Goal: Information Seeking & Learning: Learn about a topic

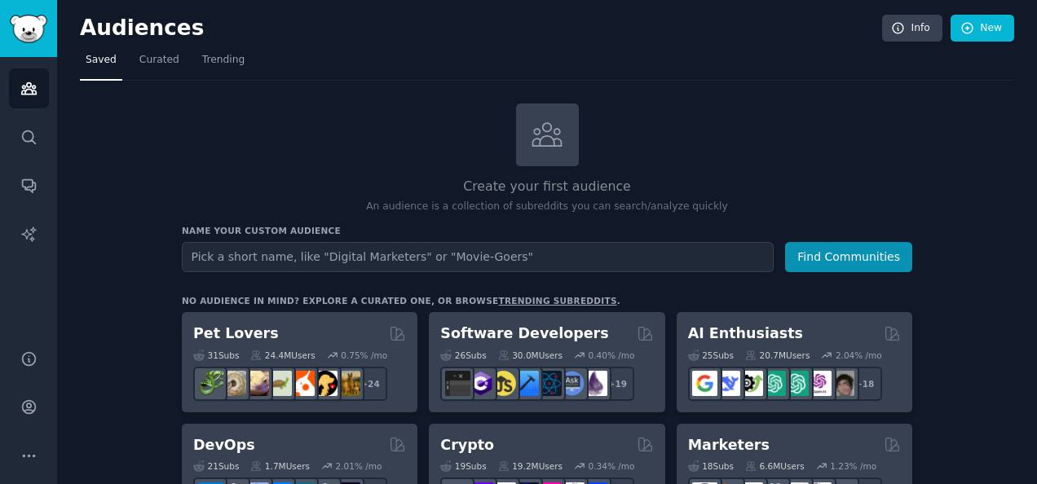
scroll to position [672, 0]
click at [471, 232] on h3 "Name your custom audience" at bounding box center [547, 230] width 730 height 11
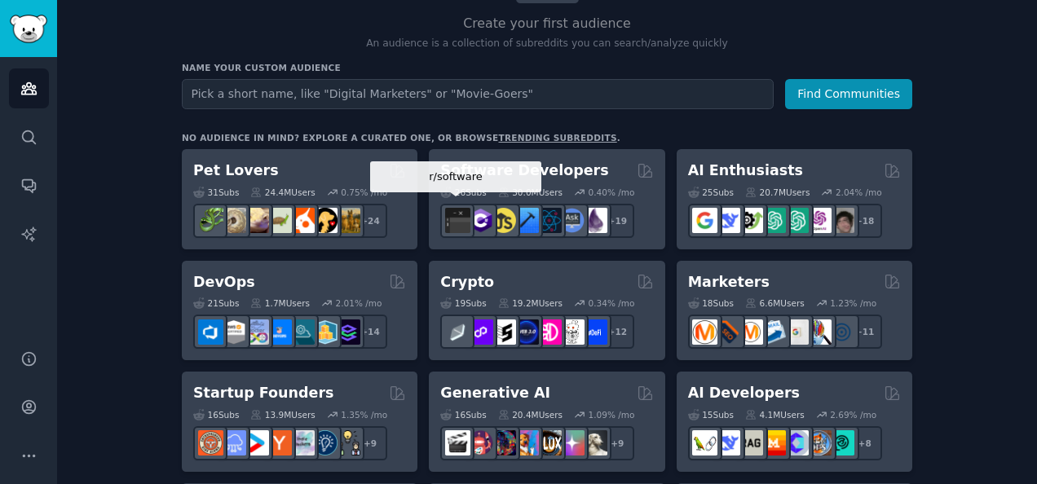
scroll to position [196, 0]
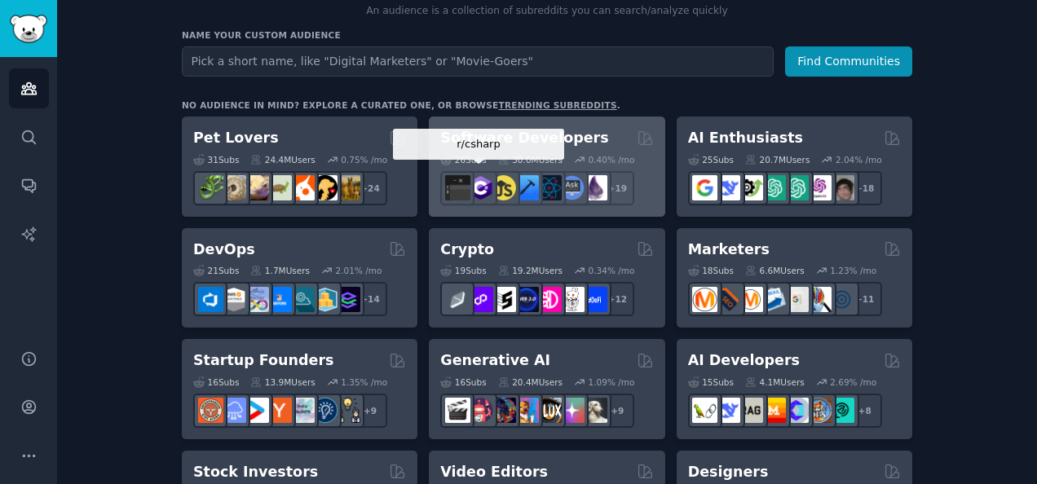
click at [480, 186] on img at bounding box center [480, 187] width 25 height 25
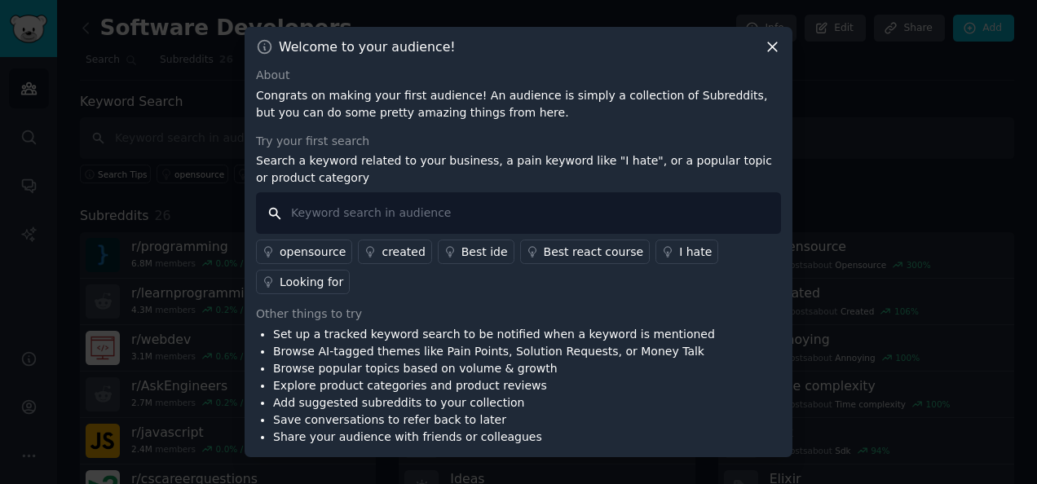
click at [388, 229] on input "text" at bounding box center [518, 213] width 525 height 42
click at [776, 55] on icon at bounding box center [772, 46] width 17 height 17
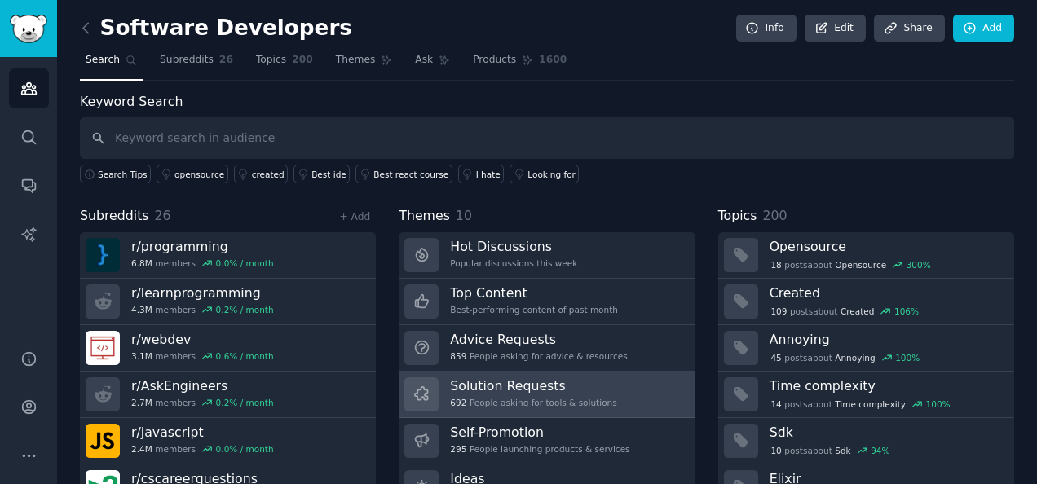
click at [561, 386] on h3 "Solution Requests" at bounding box center [533, 385] width 166 height 17
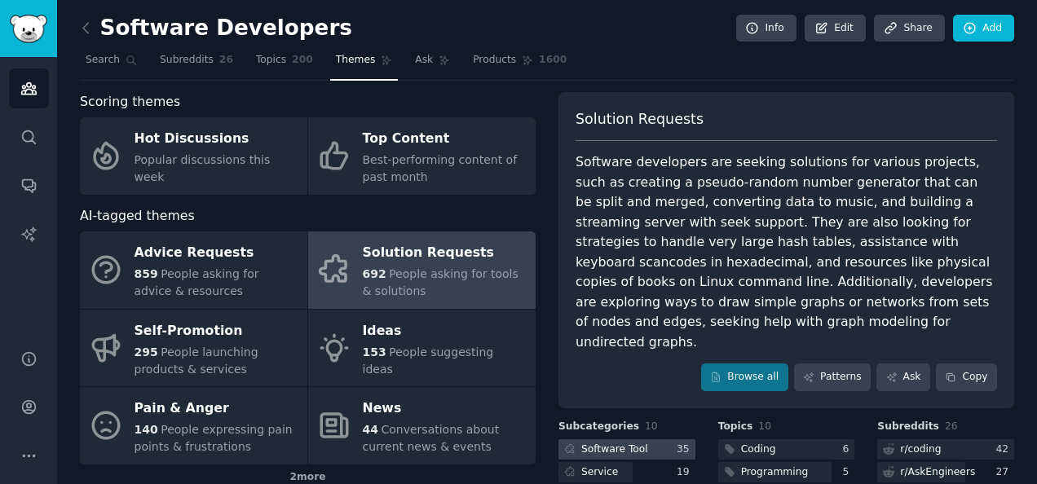
click at [612, 439] on div "Software Tool" at bounding box center [604, 449] width 92 height 20
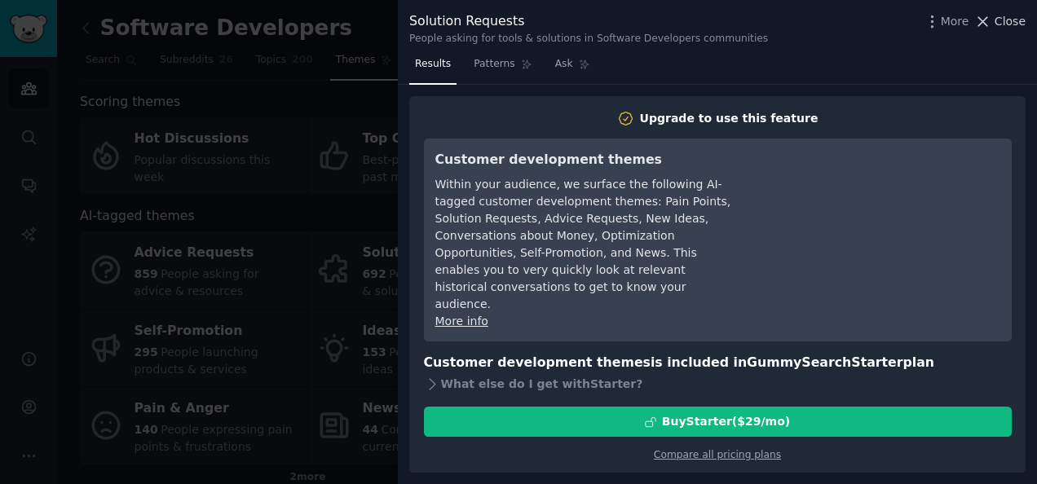
click at [997, 22] on button "Close" at bounding box center [999, 21] width 51 height 17
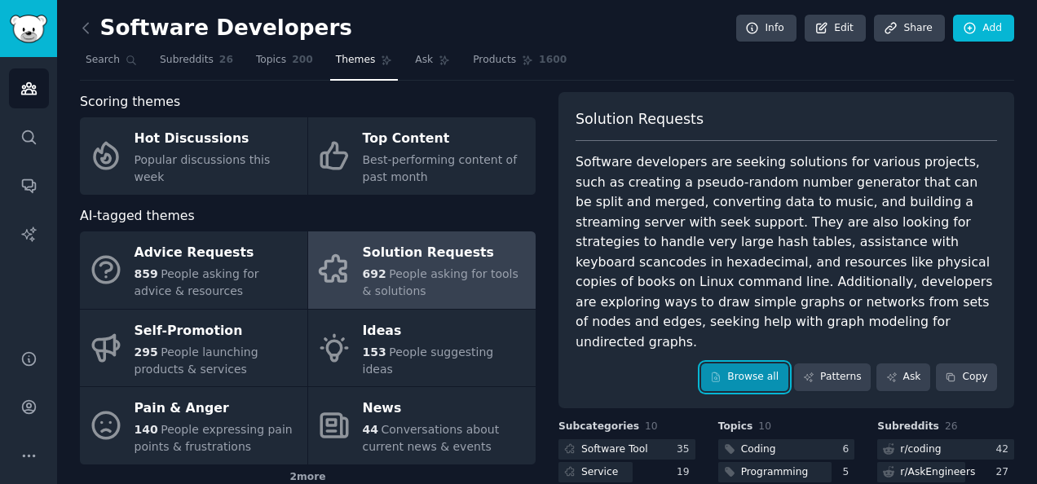
click at [731, 364] on link "Browse all" at bounding box center [744, 378] width 87 height 28
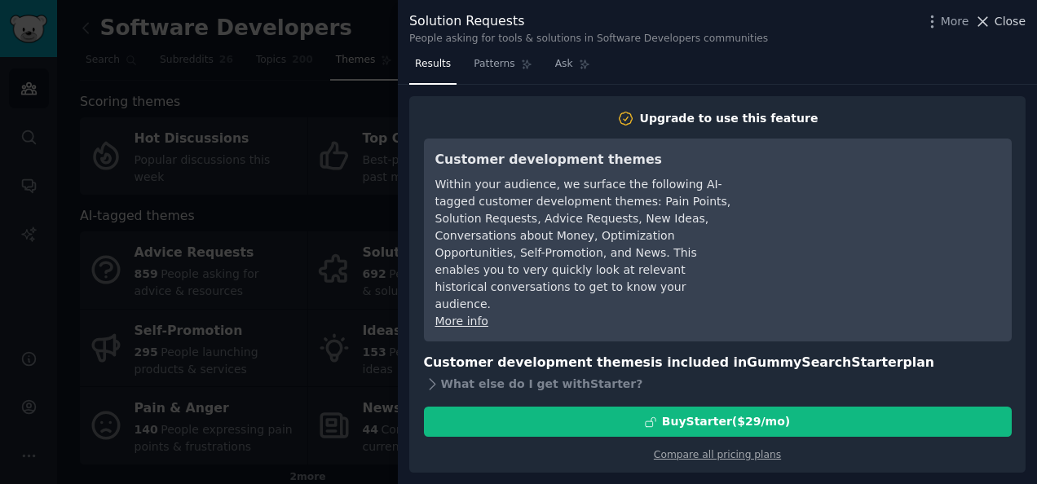
click at [985, 29] on icon at bounding box center [982, 21] width 17 height 17
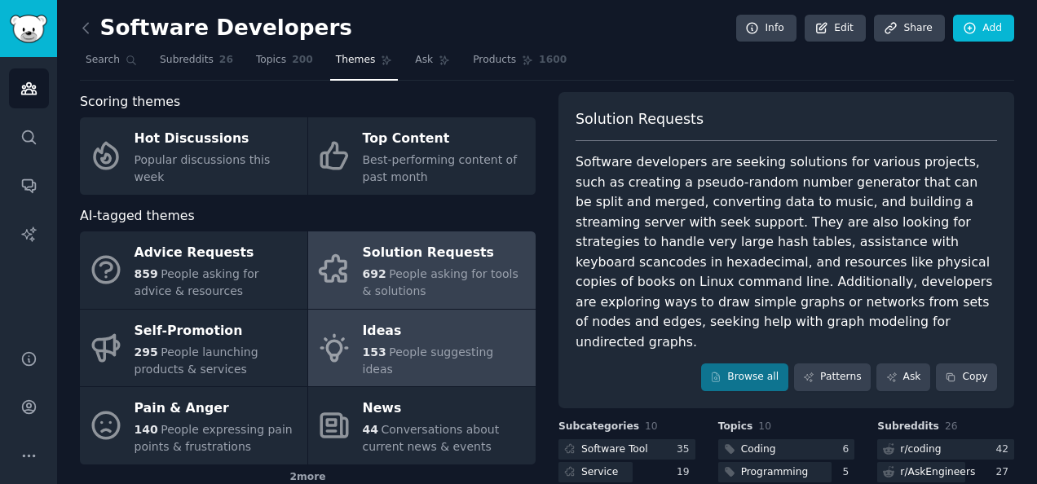
click at [401, 353] on span "People suggesting ideas" at bounding box center [428, 361] width 131 height 30
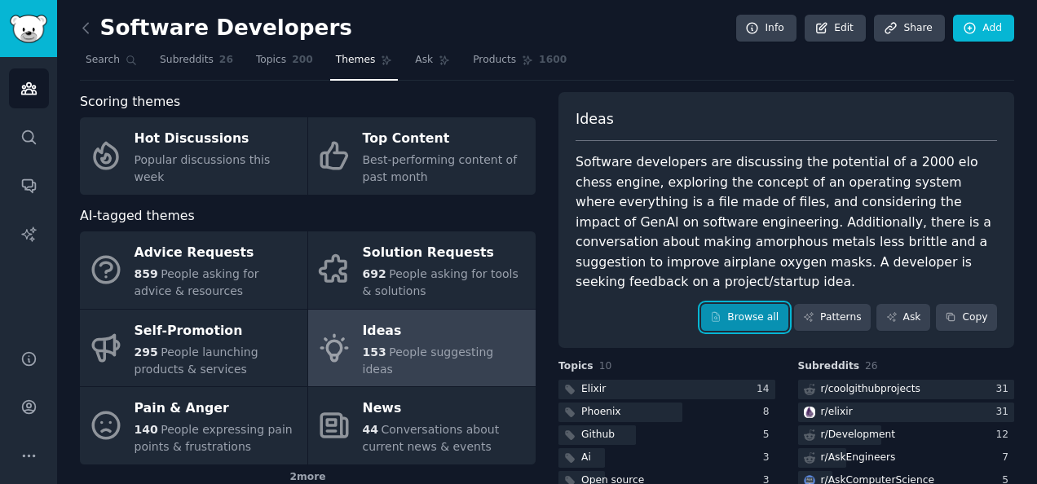
click at [768, 304] on link "Browse all" at bounding box center [744, 318] width 87 height 28
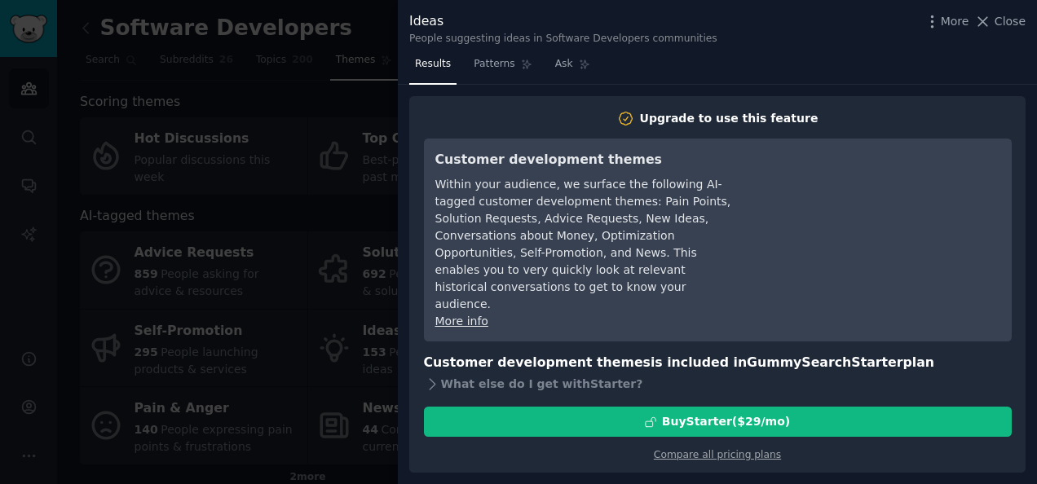
click at [476, 315] on link "More info" at bounding box center [461, 321] width 53 height 13
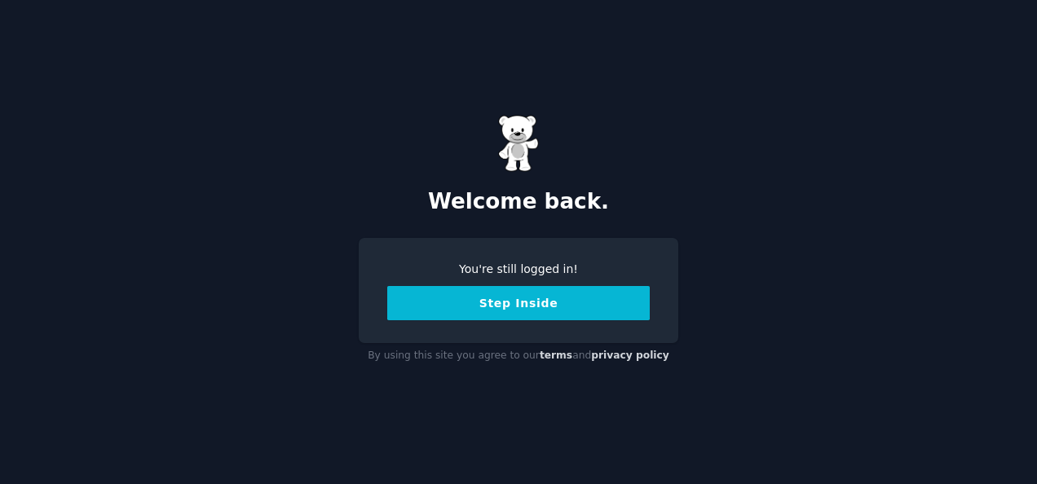
scroll to position [672, 0]
click at [448, 296] on button "Step Inside" at bounding box center [518, 303] width 262 height 34
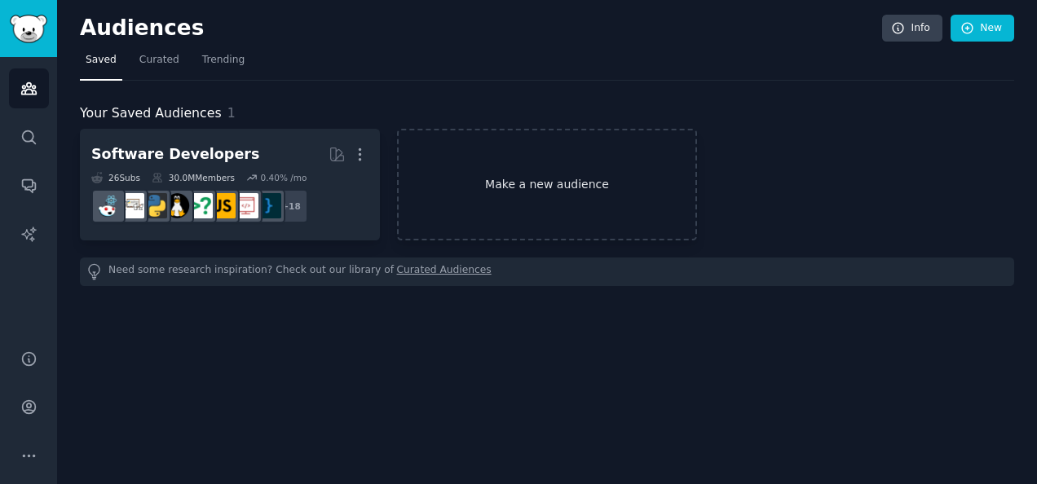
click at [536, 183] on link "Make a new audience" at bounding box center [547, 185] width 300 height 112
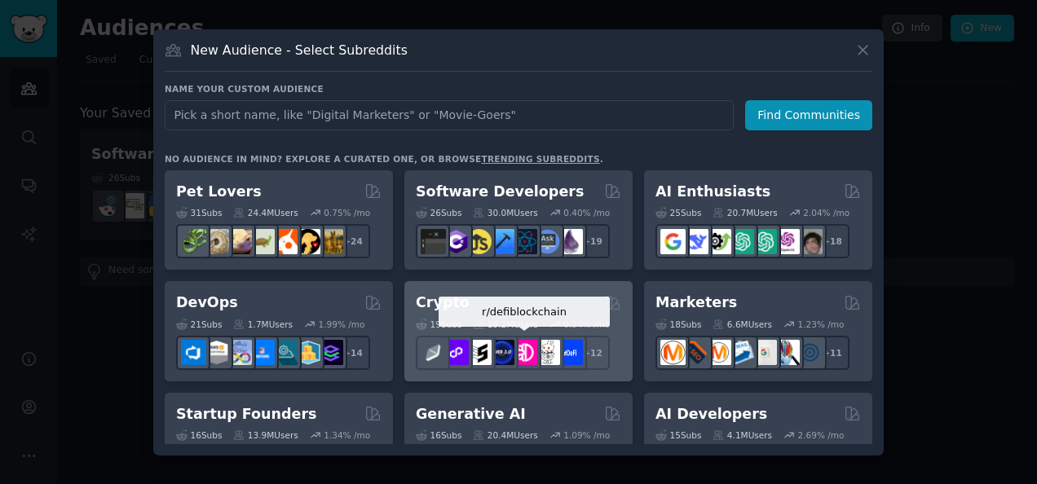
click at [525, 347] on img at bounding box center [524, 352] width 25 height 25
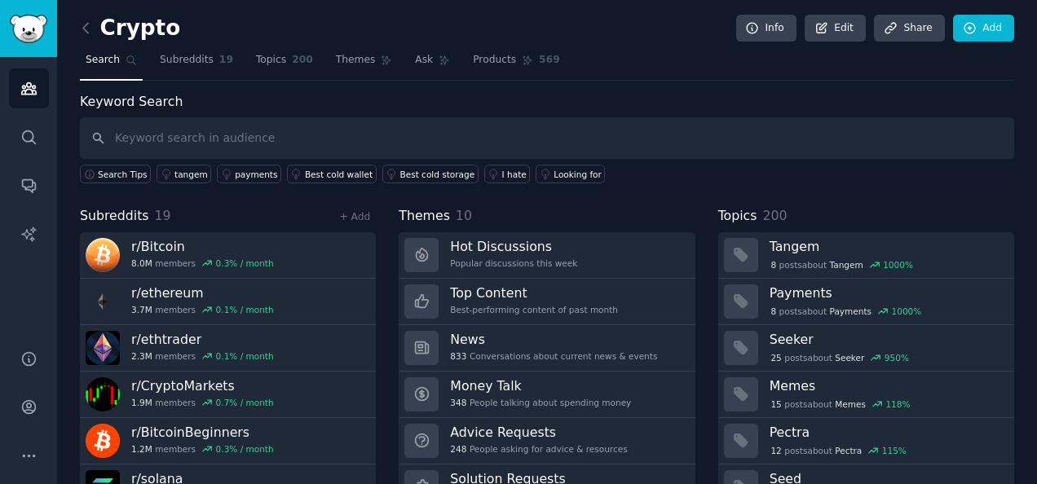
click at [603, 202] on div "Keyword Search Search Tips tangem payments Best cold wallet Best cold storage I…" at bounding box center [547, 316] width 934 height 448
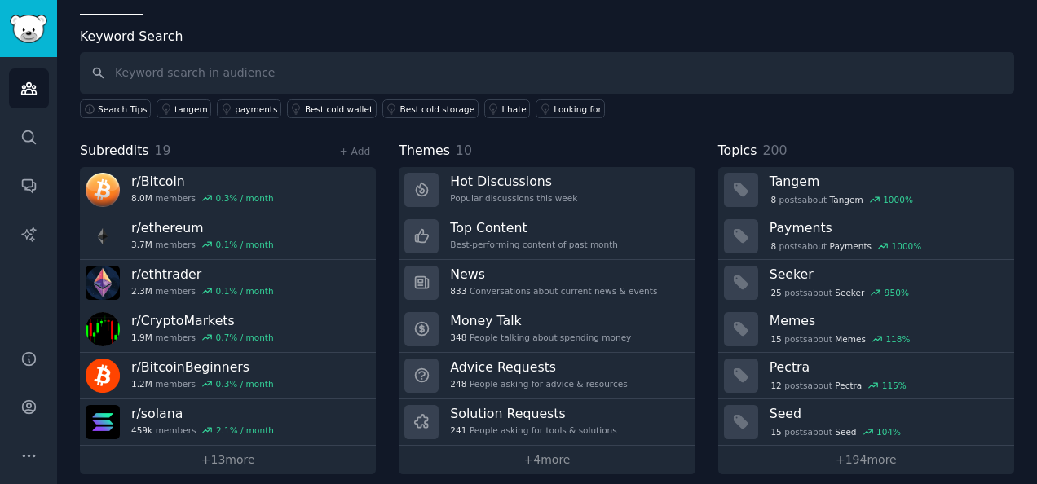
scroll to position [74, 0]
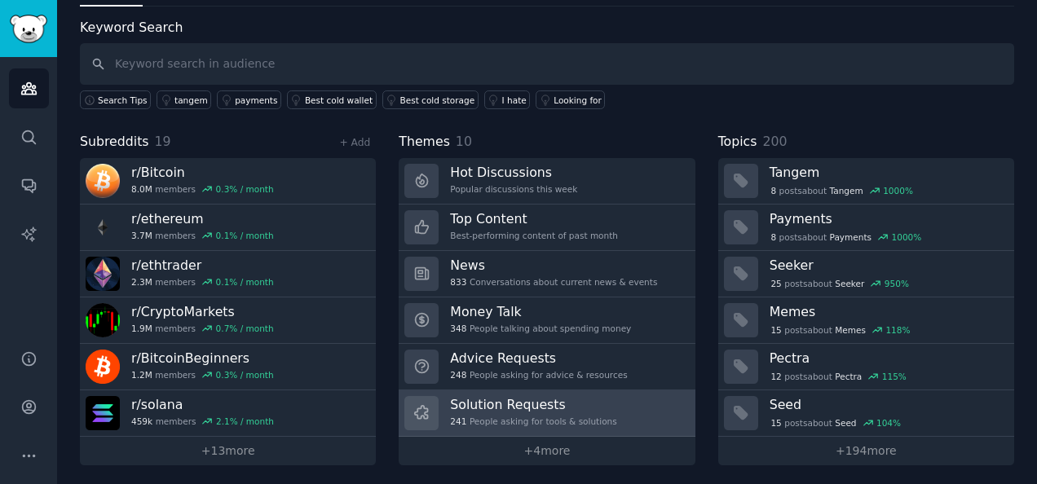
click at [540, 398] on h3 "Solution Requests" at bounding box center [533, 404] width 166 height 17
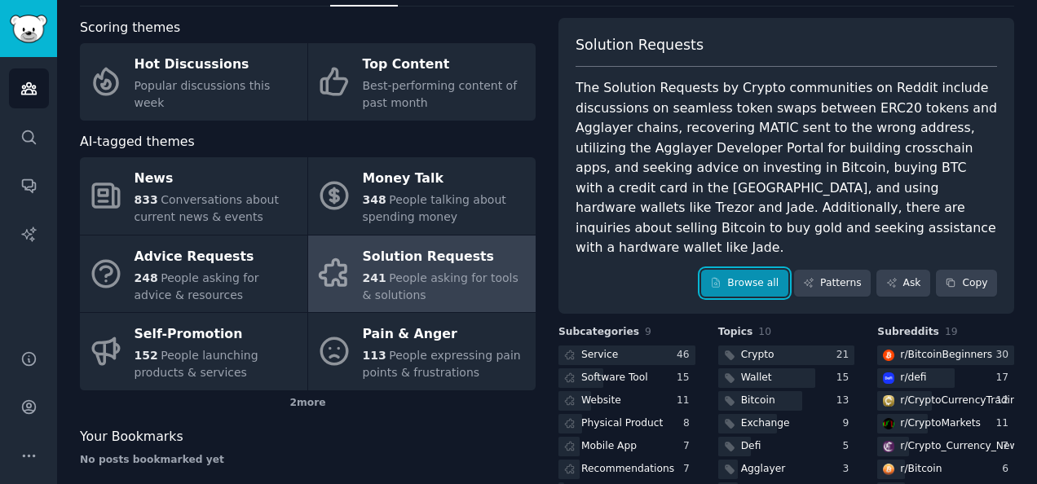
click at [719, 270] on link "Browse all" at bounding box center [744, 284] width 87 height 28
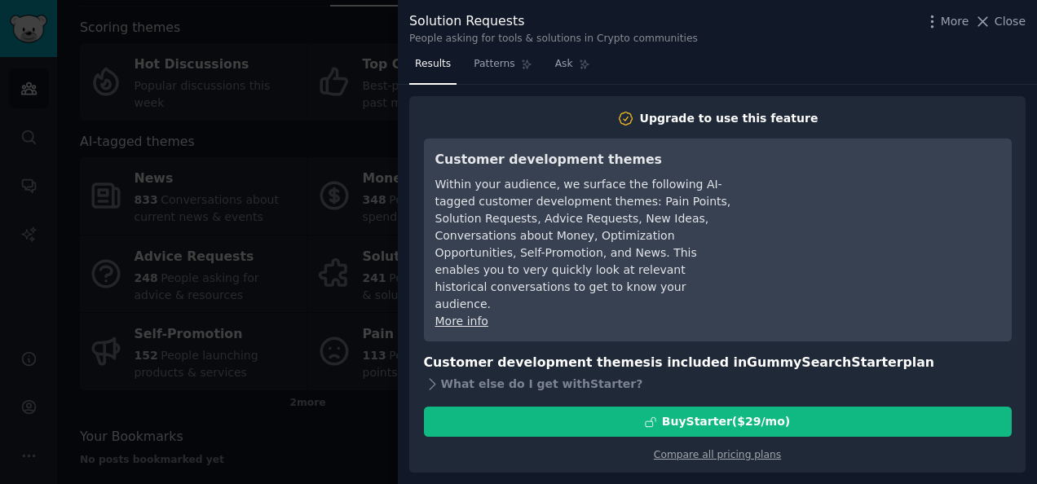
click at [478, 315] on link "More info" at bounding box center [461, 321] width 53 height 13
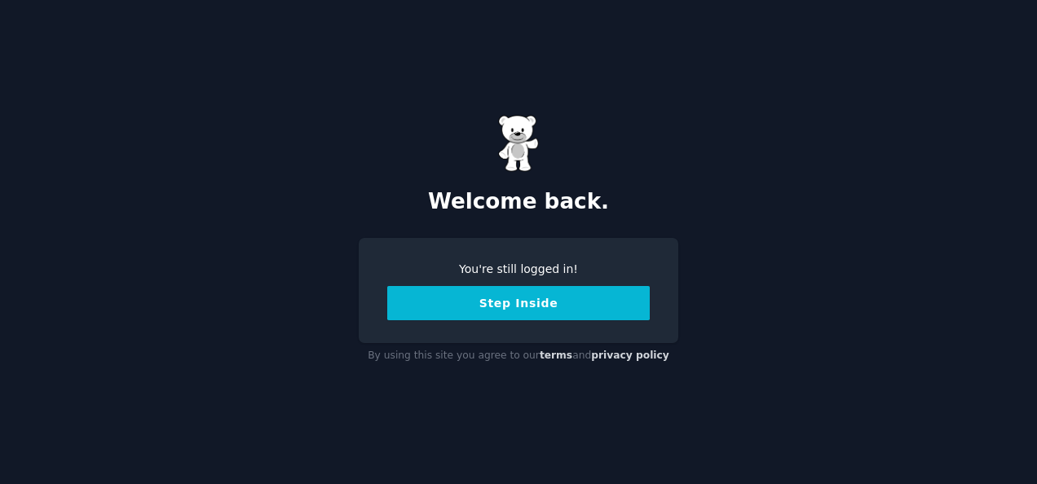
scroll to position [672, 0]
click at [493, 315] on button "Step Inside" at bounding box center [518, 303] width 262 height 34
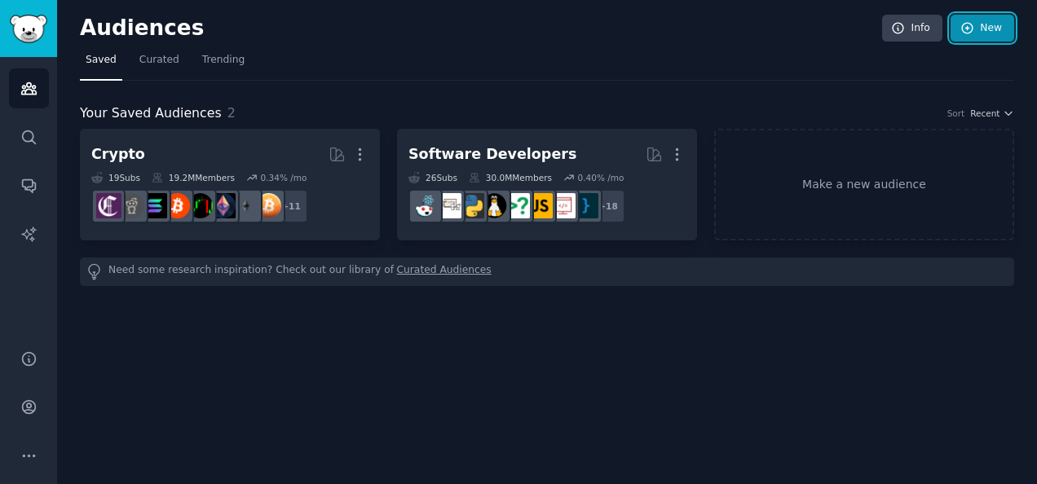
click at [972, 34] on icon at bounding box center [967, 28] width 15 height 15
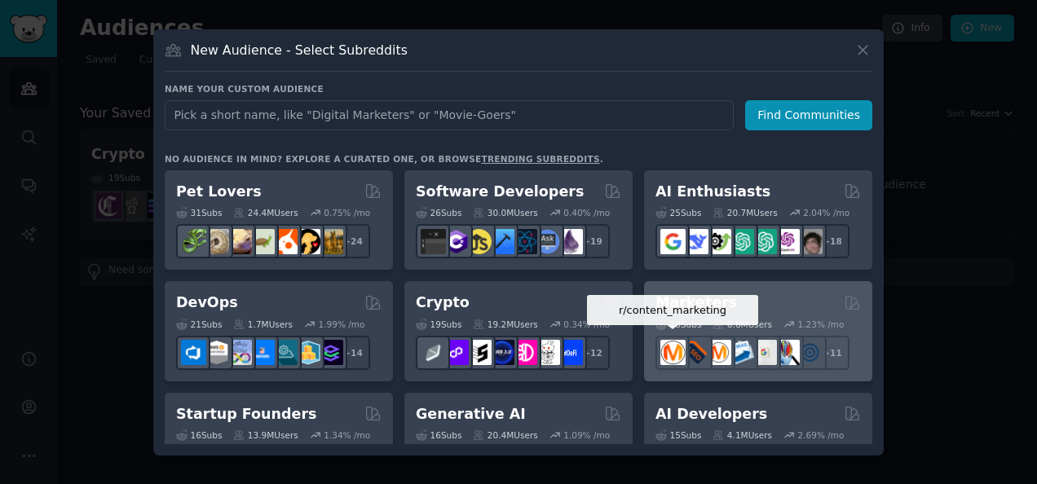
click at [677, 346] on img at bounding box center [672, 352] width 25 height 25
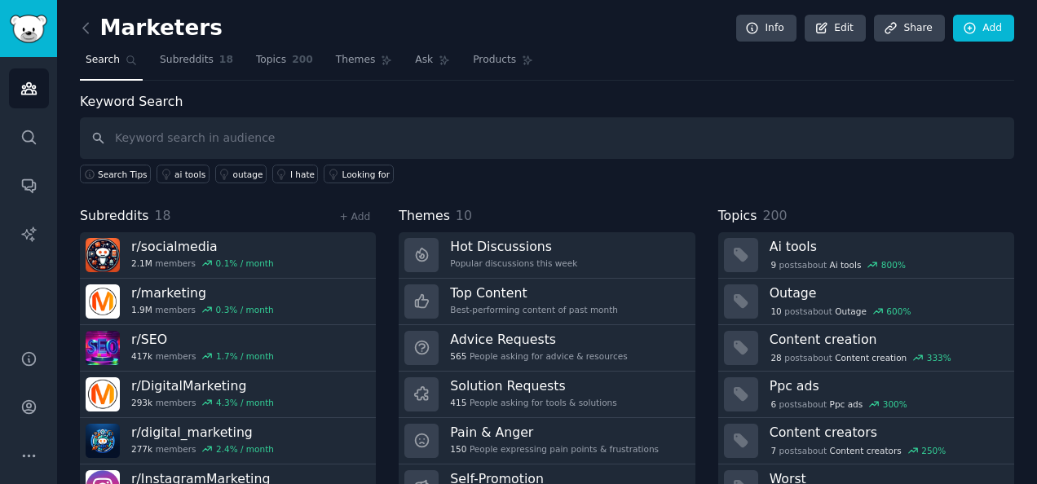
click at [329, 142] on input "text" at bounding box center [547, 138] width 934 height 42
type input "digital marketing"
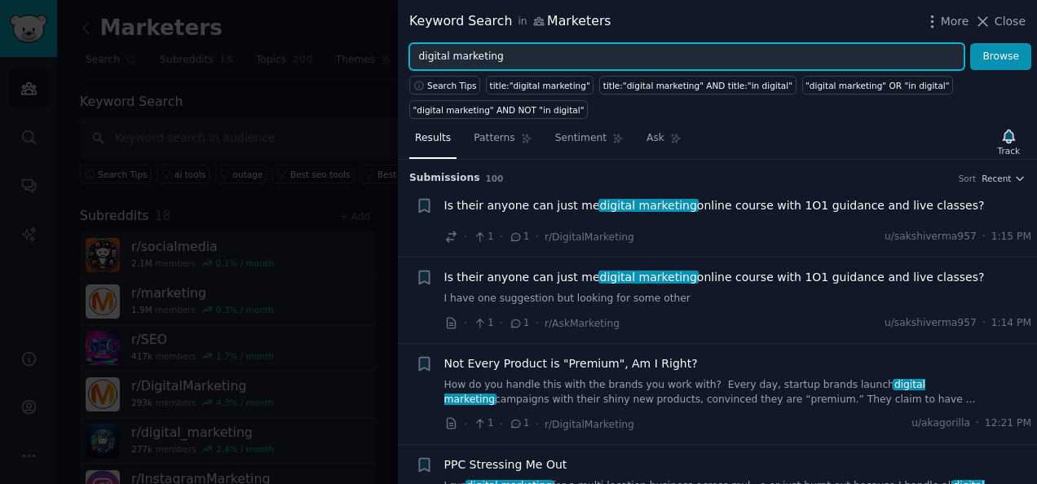
click at [543, 57] on input "digital marketing" at bounding box center [686, 57] width 555 height 28
click at [970, 43] on button "Browse" at bounding box center [1000, 57] width 61 height 28
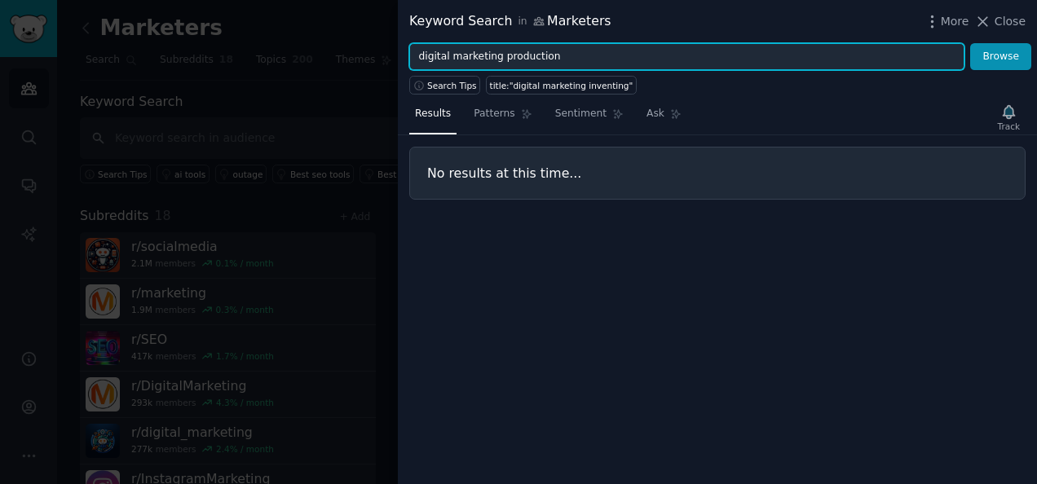
type input "digital marketing production"
click at [970, 43] on button "Browse" at bounding box center [1000, 57] width 61 height 28
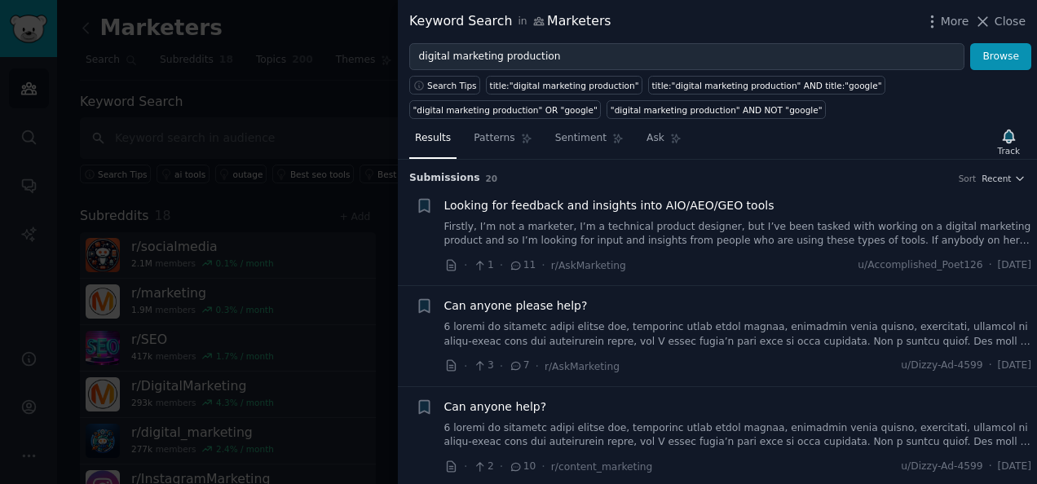
click at [636, 345] on link at bounding box center [738, 334] width 588 height 29
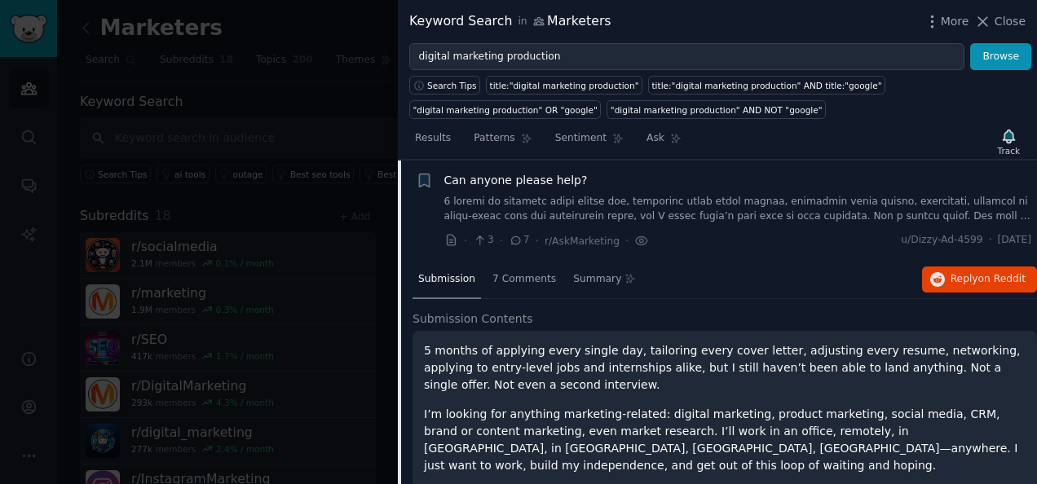
scroll to position [158, 0]
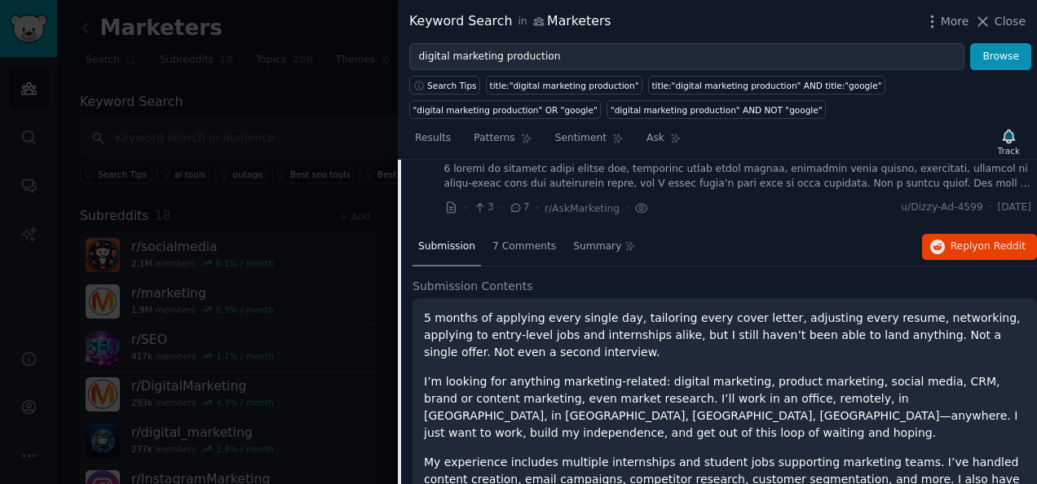
click at [735, 238] on div "Submission 7 Comments Summary Reply on Reddit" at bounding box center [724, 247] width 624 height 39
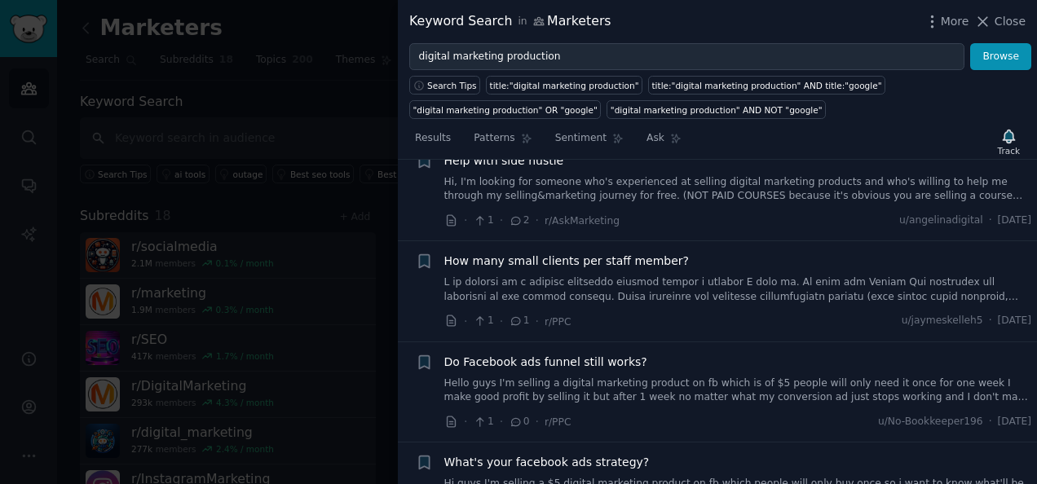
scroll to position [1299, 0]
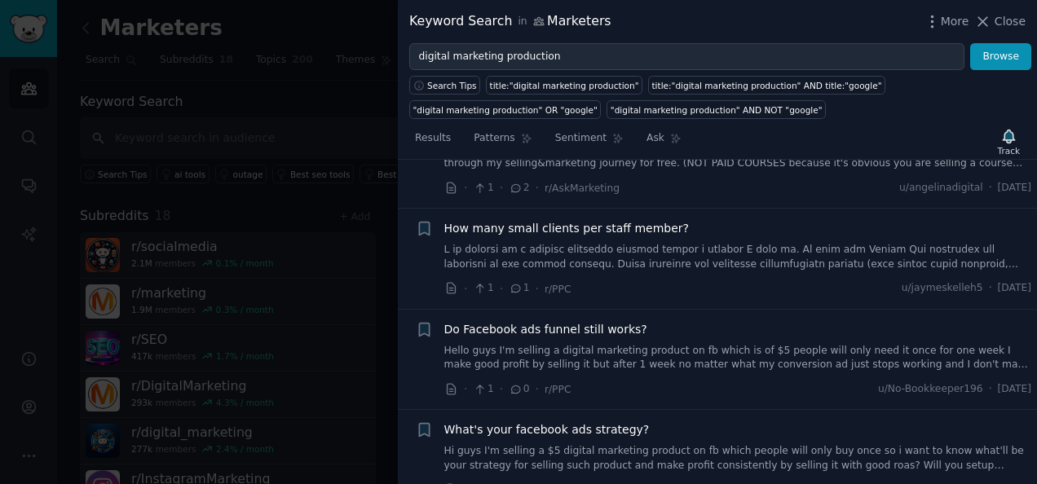
click at [758, 344] on link "Hello guys I'm selling a digital marketing product on fb which is of $5 people …" at bounding box center [738, 358] width 588 height 29
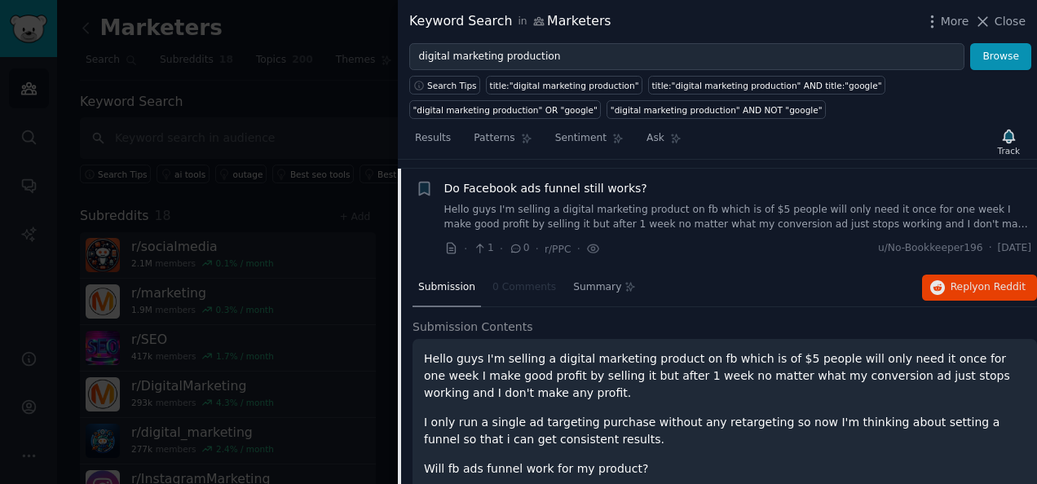
scroll to position [946, 0]
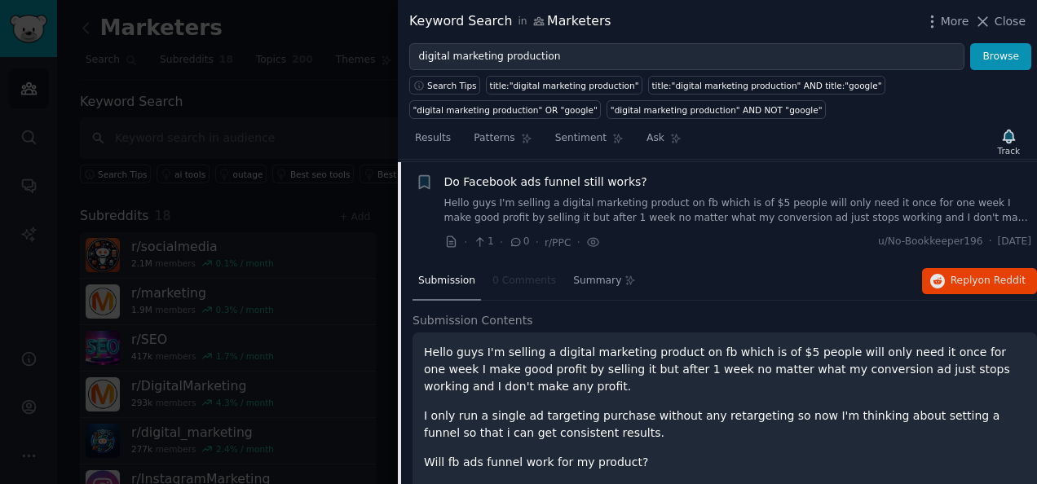
click at [730, 394] on div "Hello guys I'm selling a digital marketing product on fb which is of $5 people …" at bounding box center [725, 468] width 602 height 249
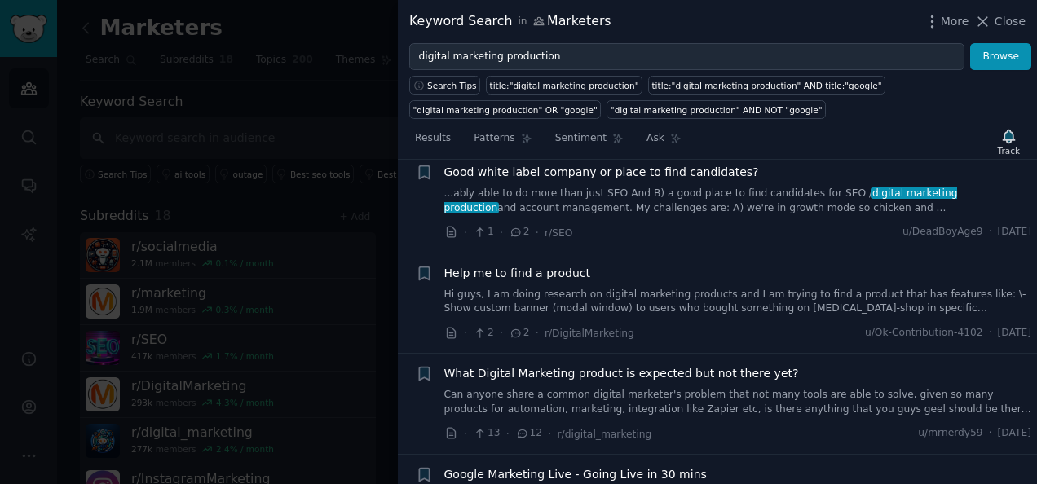
scroll to position [1762, 0]
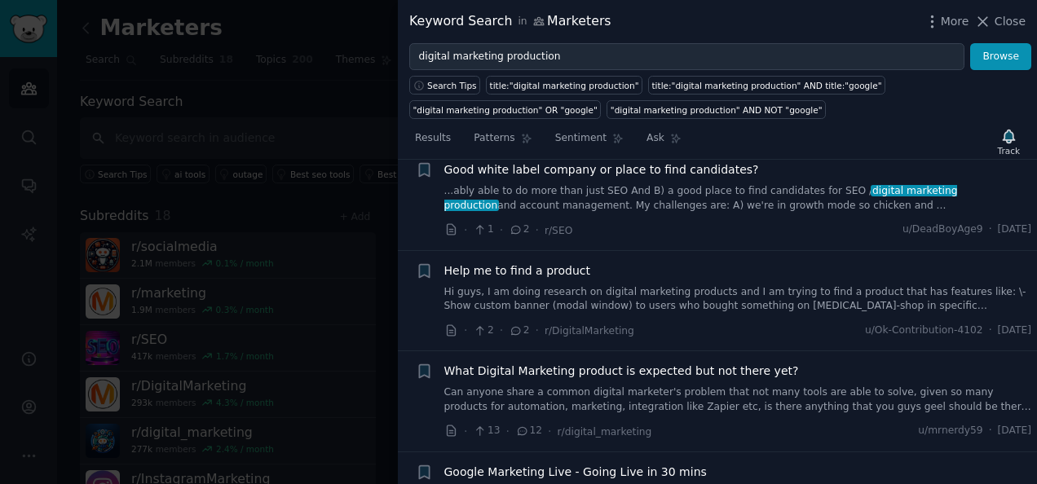
click at [727, 285] on link "Hi guys, I am doing research on digital marketing products and I am trying to f…" at bounding box center [738, 299] width 588 height 29
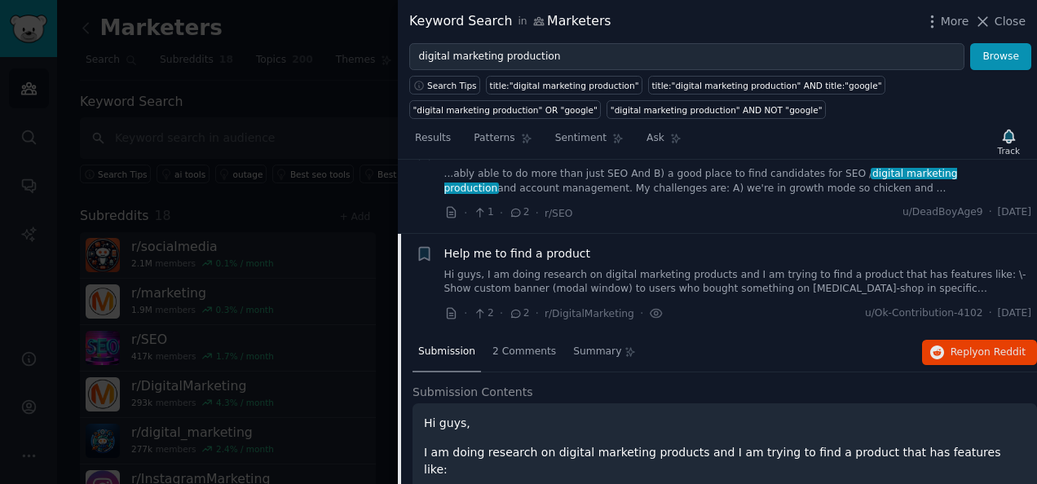
scroll to position [1466, 0]
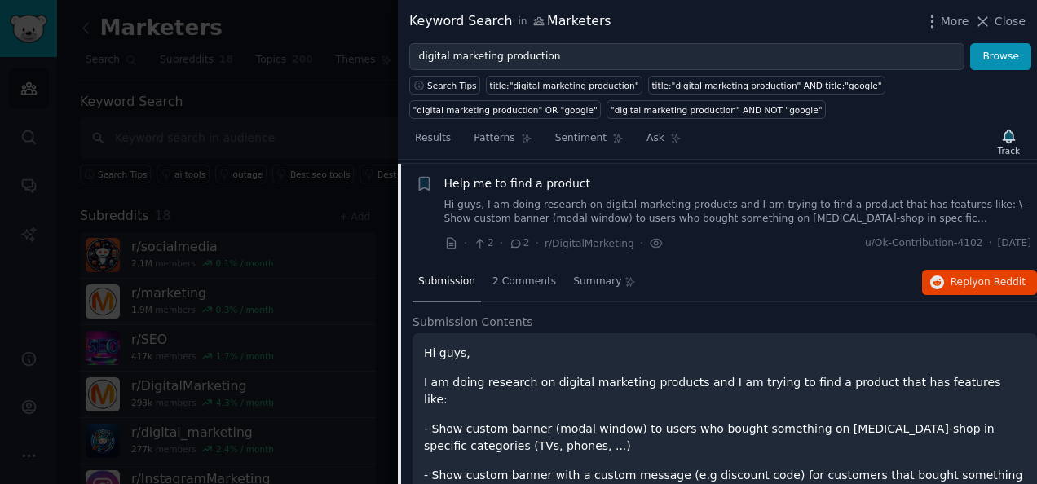
click at [686, 395] on div "Hi guys, I am doing research on digital marketing products and I am trying to f…" at bounding box center [725, 484] width 602 height 279
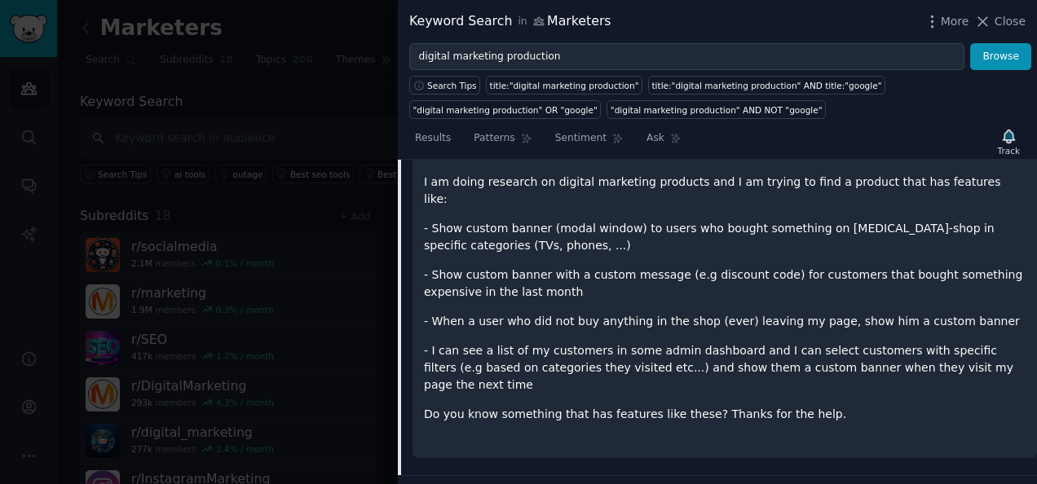
scroll to position [1661, 0]
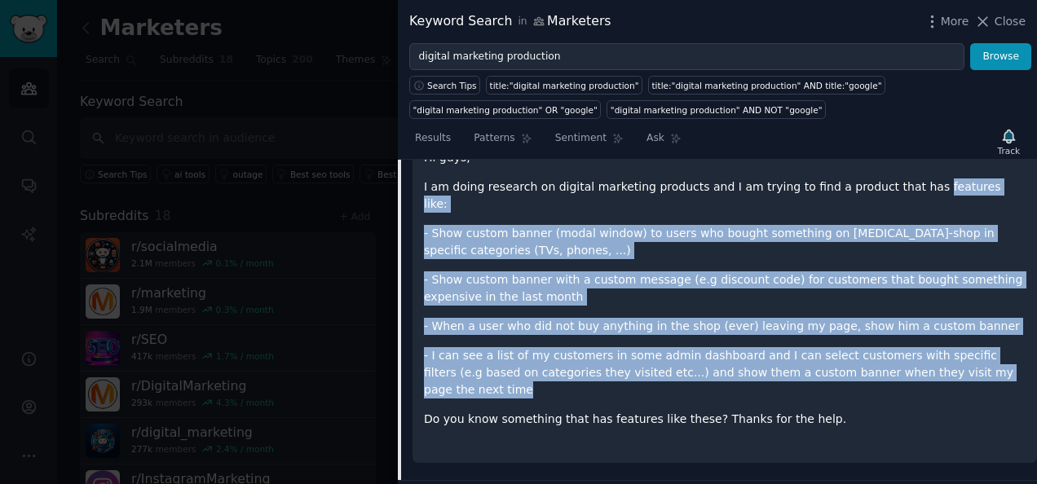
drag, startPoint x: 889, startPoint y: 181, endPoint x: 946, endPoint y: 357, distance: 184.8
type textarea "features like: - Show custom banner (modal window) to users who bought somethin…"
click at [946, 357] on div "Hi guys, I am doing research on digital marketing products and I am trying to f…" at bounding box center [725, 288] width 602 height 279
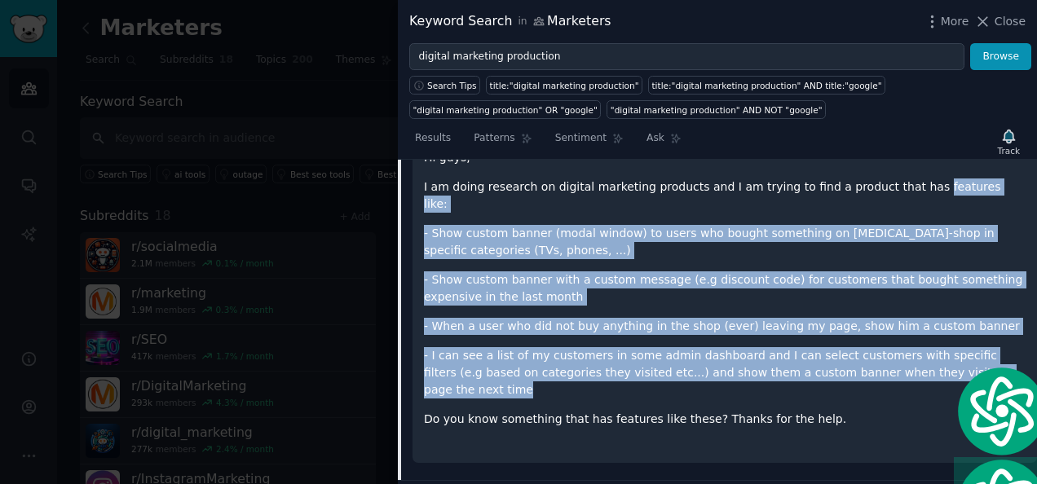
copy div "features like: - Show custom banner (modal window) to users who bought somethin…"
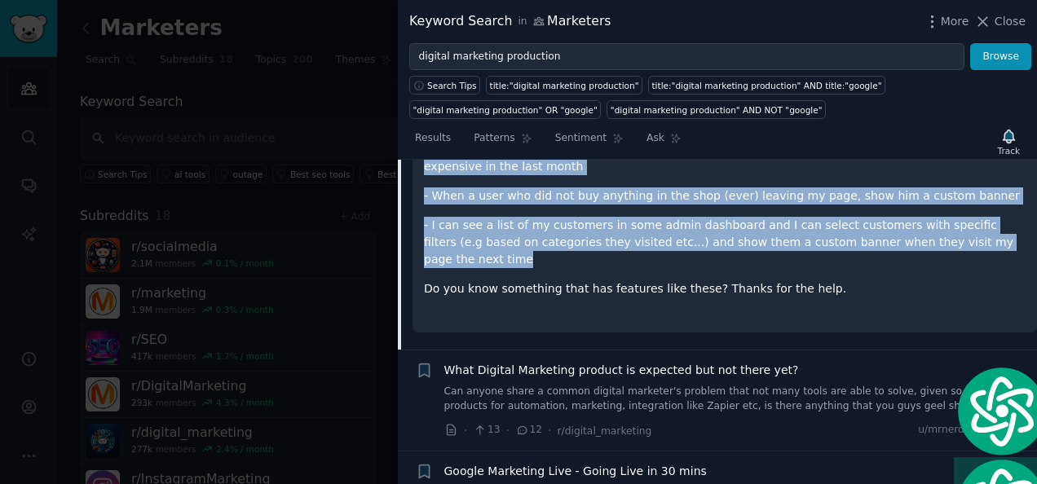
scroll to position [1824, 0]
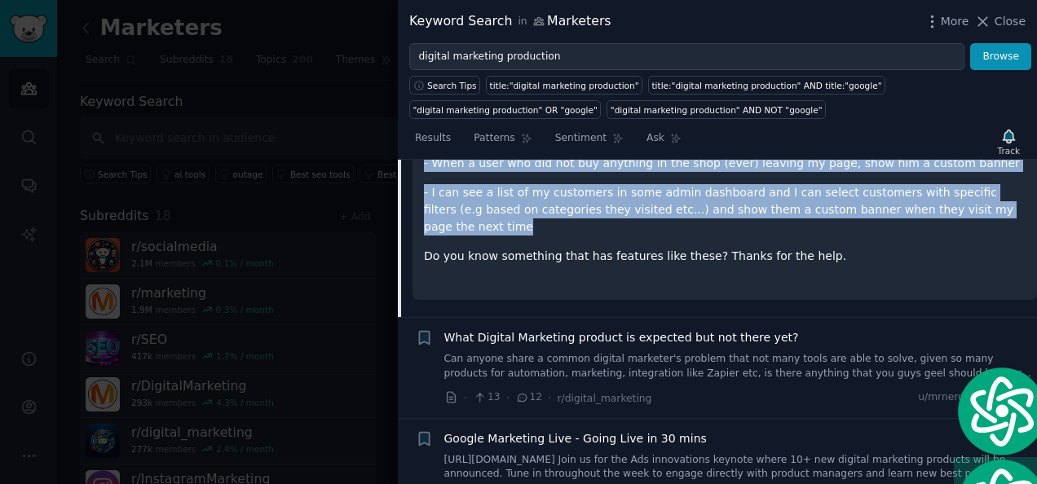
click at [770, 352] on link "Can anyone share a common digital marketer's problem that not many tools are ab…" at bounding box center [738, 366] width 588 height 29
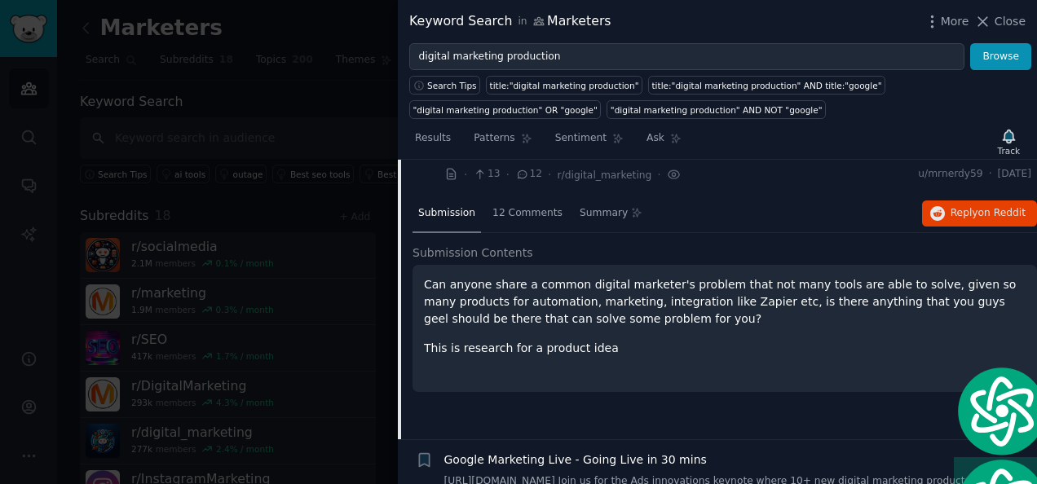
scroll to position [1566, 0]
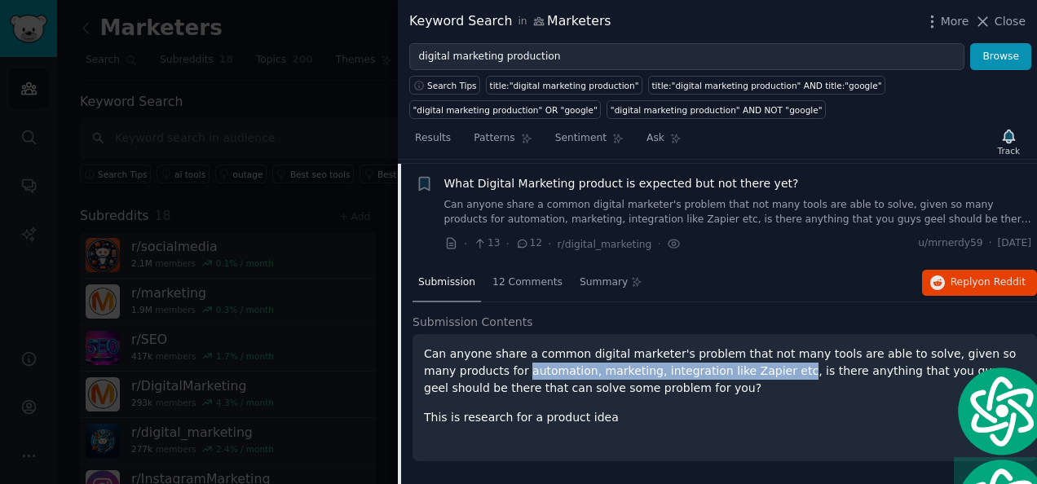
drag, startPoint x: 690, startPoint y: 366, endPoint x: 441, endPoint y: 366, distance: 248.6
click at [441, 366] on p "Can anyone share a common digital marketer's problem that not many tools are ab…" at bounding box center [725, 371] width 602 height 51
copy p "automation, marketing, integration like Zapier etc"
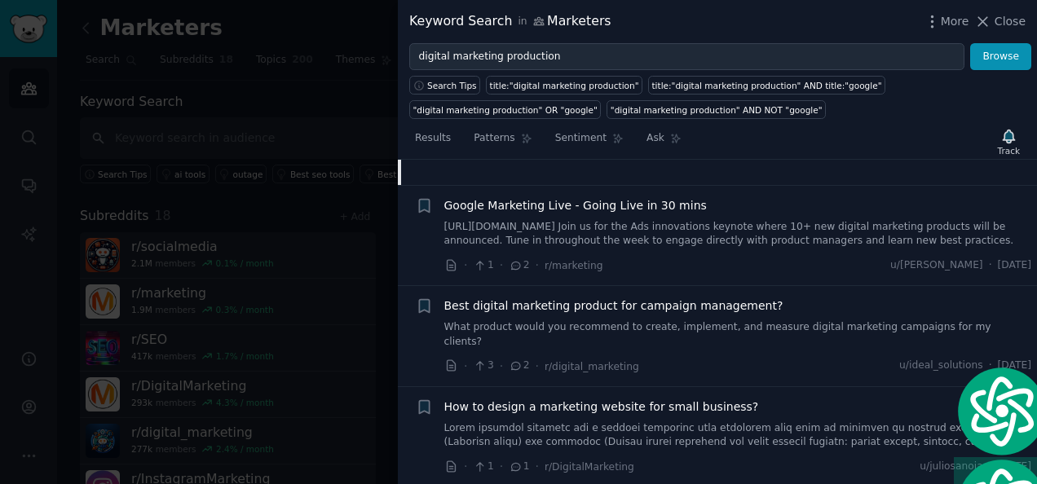
scroll to position [1892, 0]
click at [688, 236] on link "https://adsonair.withgoogle.com/events/marketinglive Join us for the Ads innova…" at bounding box center [738, 232] width 588 height 29
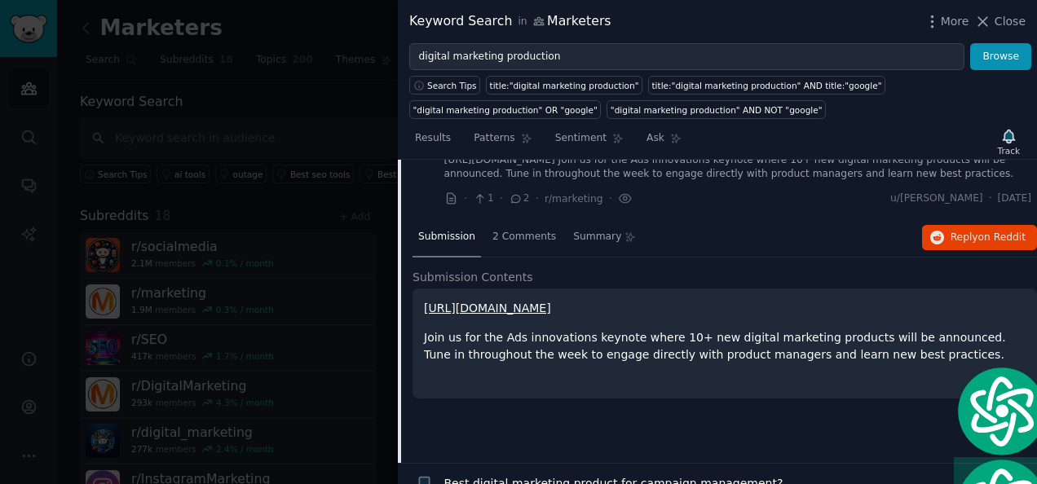
scroll to position [1666, 0]
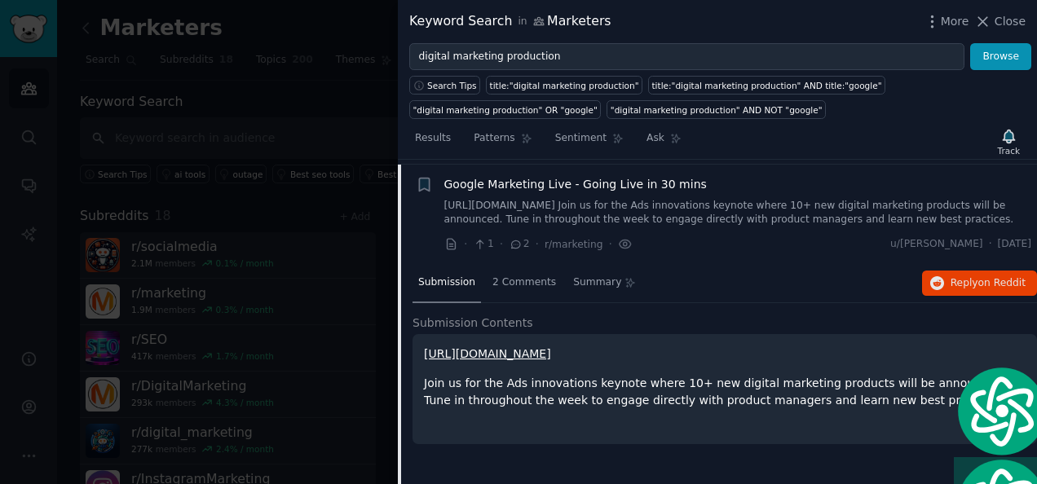
click at [809, 351] on p "https://adsonair.withgoogle.com/events/marketinglive" at bounding box center [725, 354] width 602 height 17
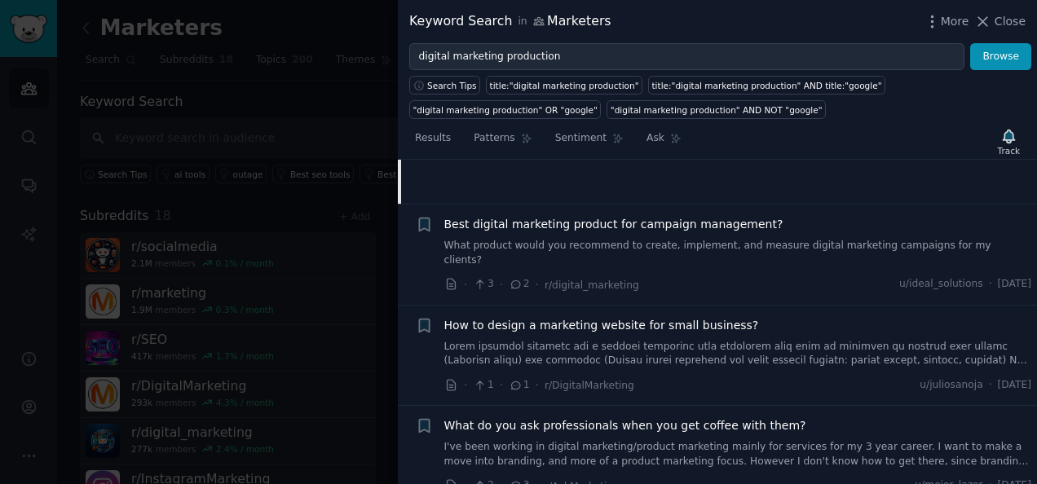
scroll to position [1971, 0]
click at [735, 340] on link at bounding box center [738, 354] width 588 height 29
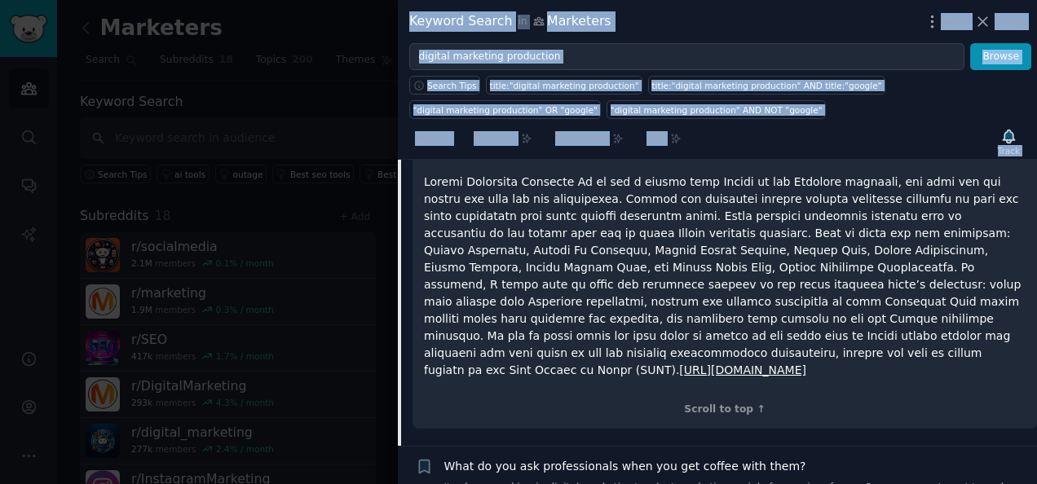
scroll to position [2750, 0]
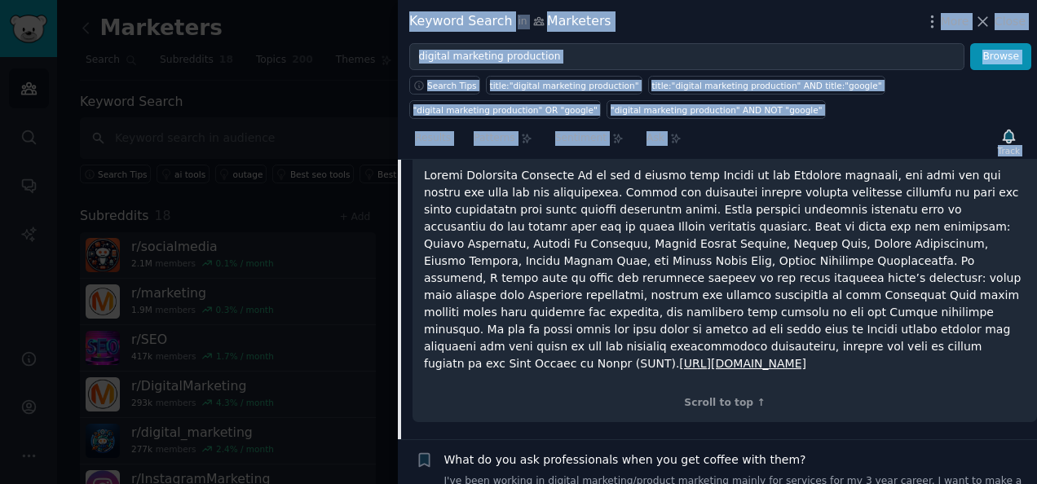
drag, startPoint x: 571, startPoint y: 201, endPoint x: 839, endPoint y: 336, distance: 300.4
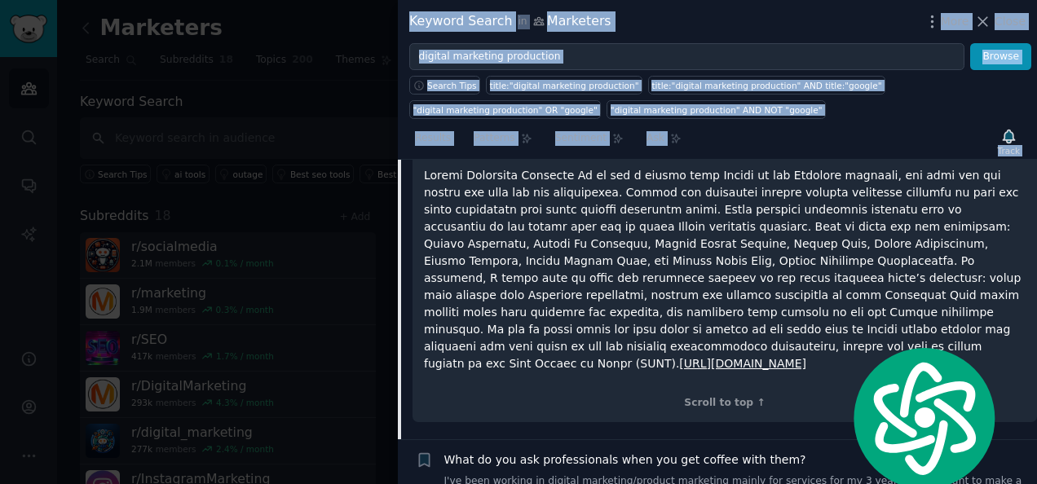
copy div "digital marketing tool therefore they must be designed to satisfy both humans (…"
